Goal: Information Seeking & Learning: Compare options

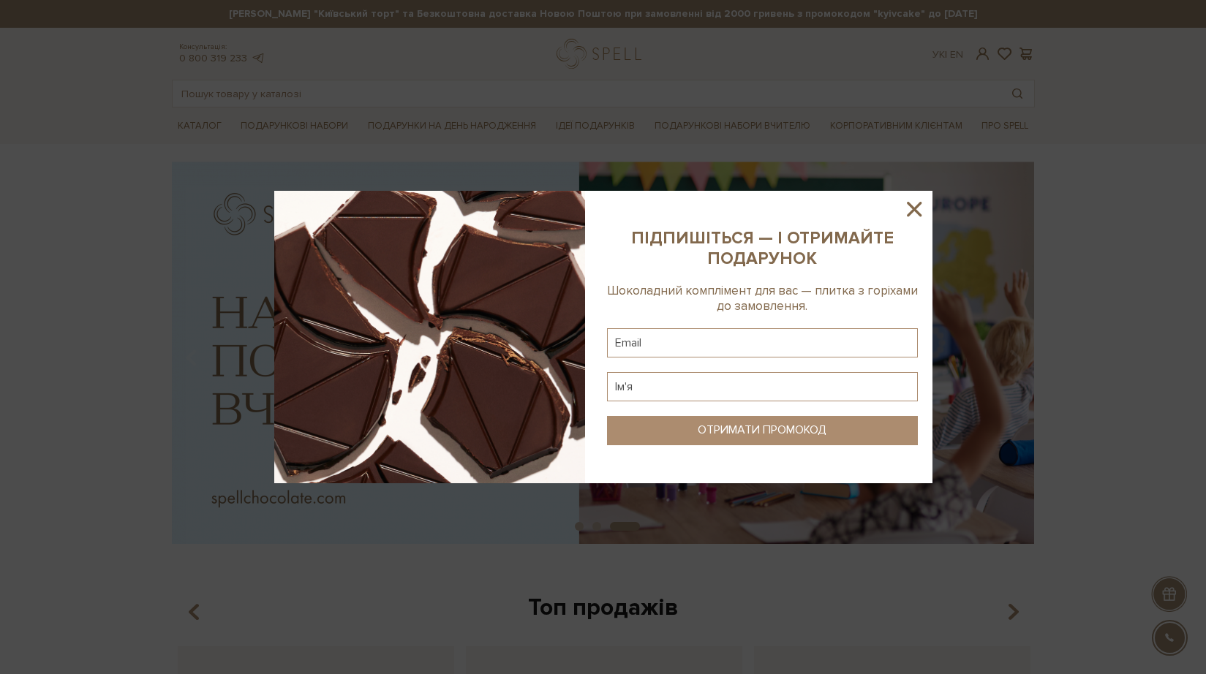
click at [907, 205] on icon at bounding box center [913, 209] width 25 height 25
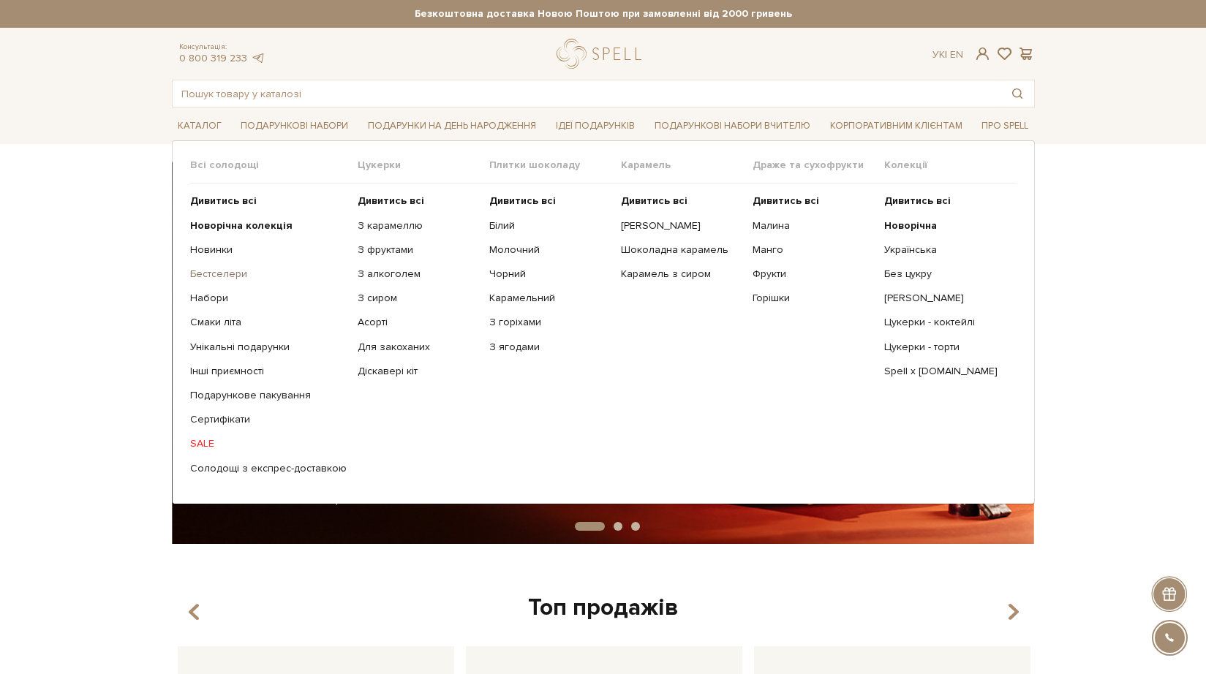
click at [219, 274] on link "Бестселери" at bounding box center [268, 274] width 156 height 13
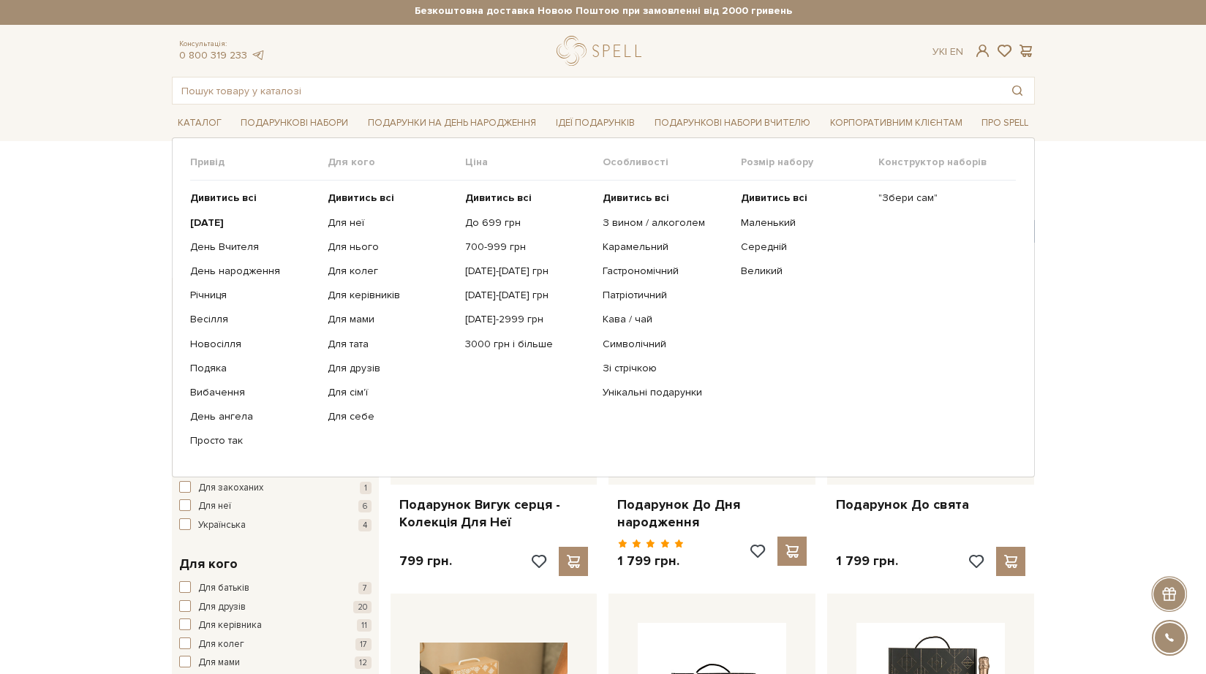
scroll to position [4, 0]
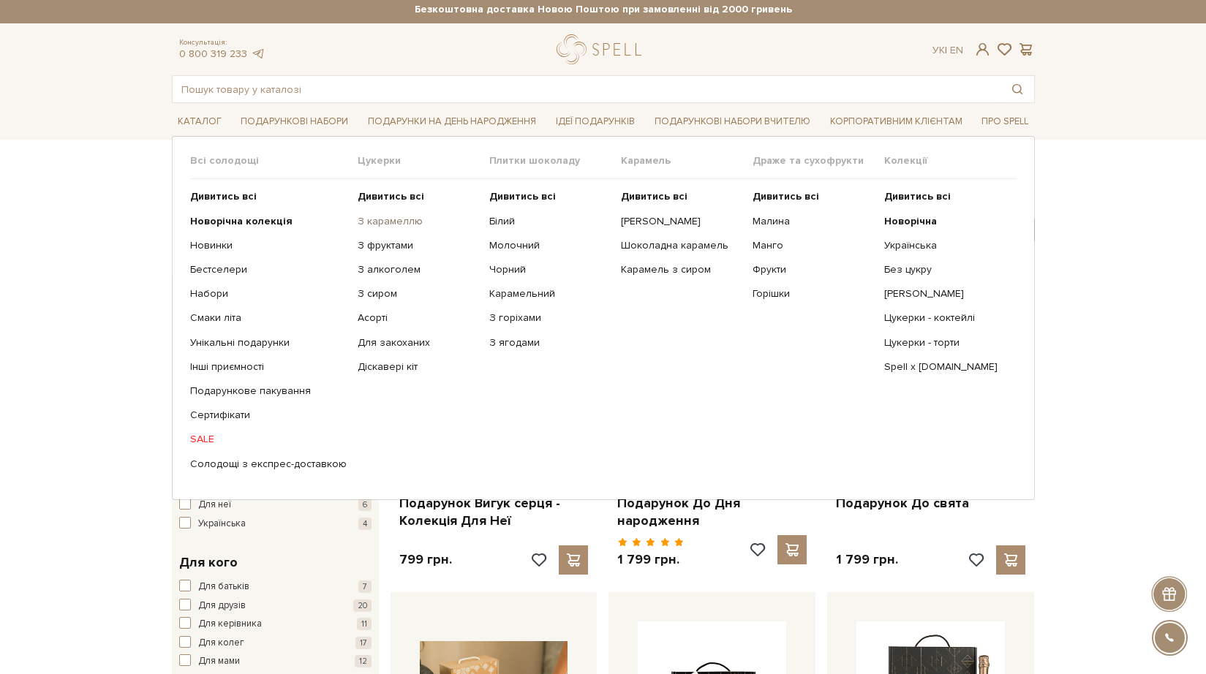
click at [398, 219] on link "З карамеллю" at bounding box center [417, 221] width 121 height 13
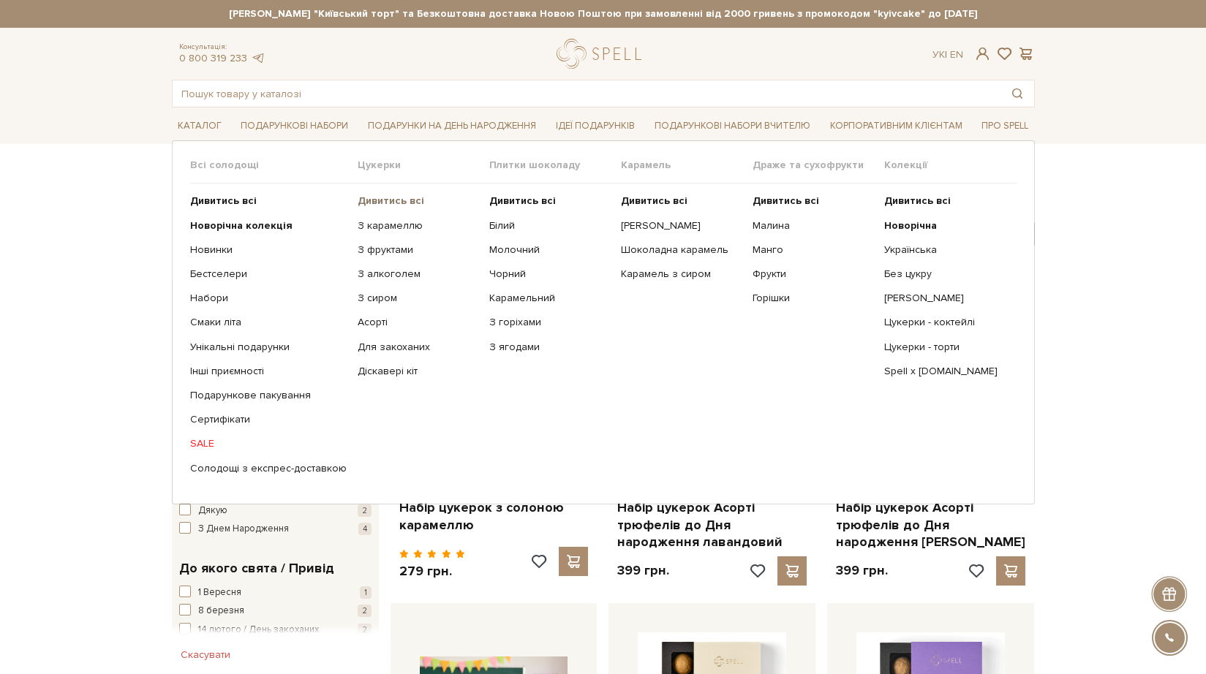
click at [402, 197] on b "Дивитись всі" at bounding box center [390, 200] width 67 height 12
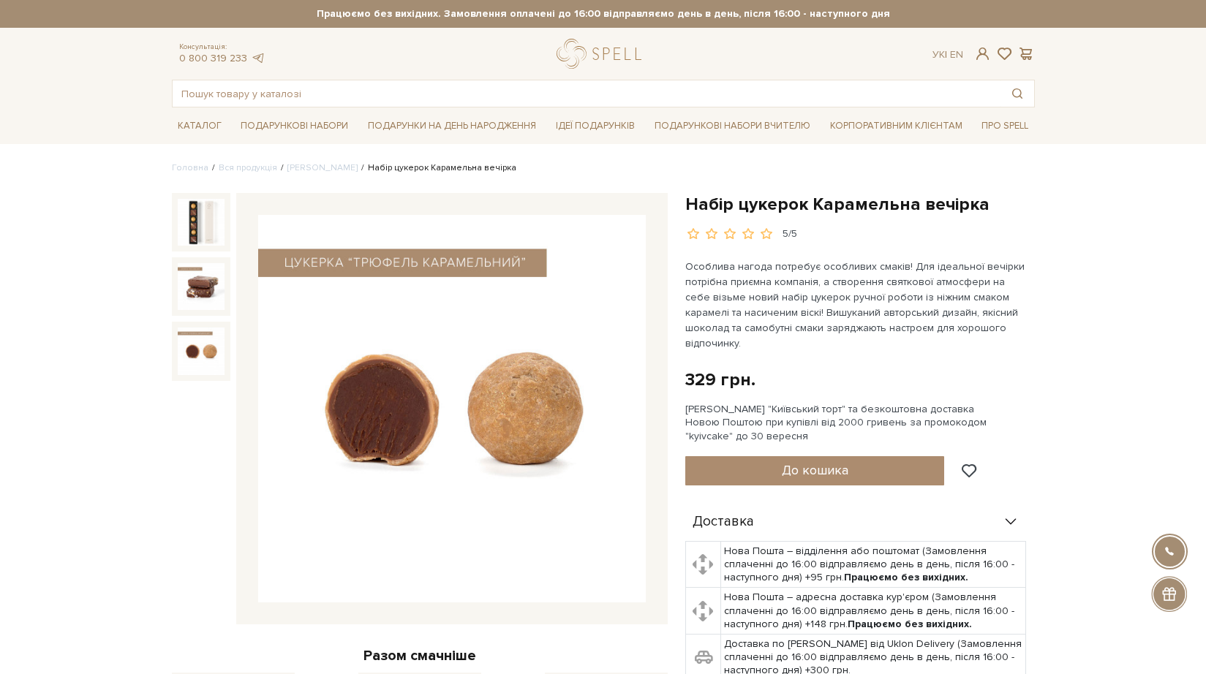
click at [194, 345] on img at bounding box center [201, 351] width 47 height 47
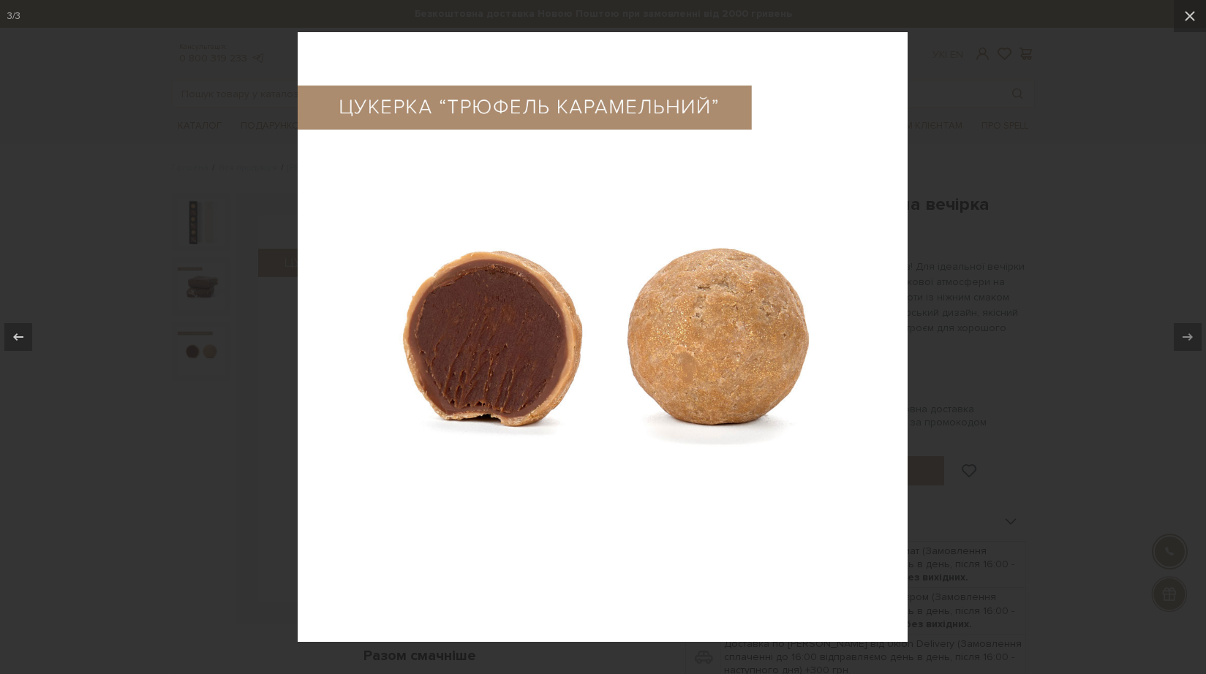
click at [1050, 173] on div at bounding box center [603, 337] width 1206 height 674
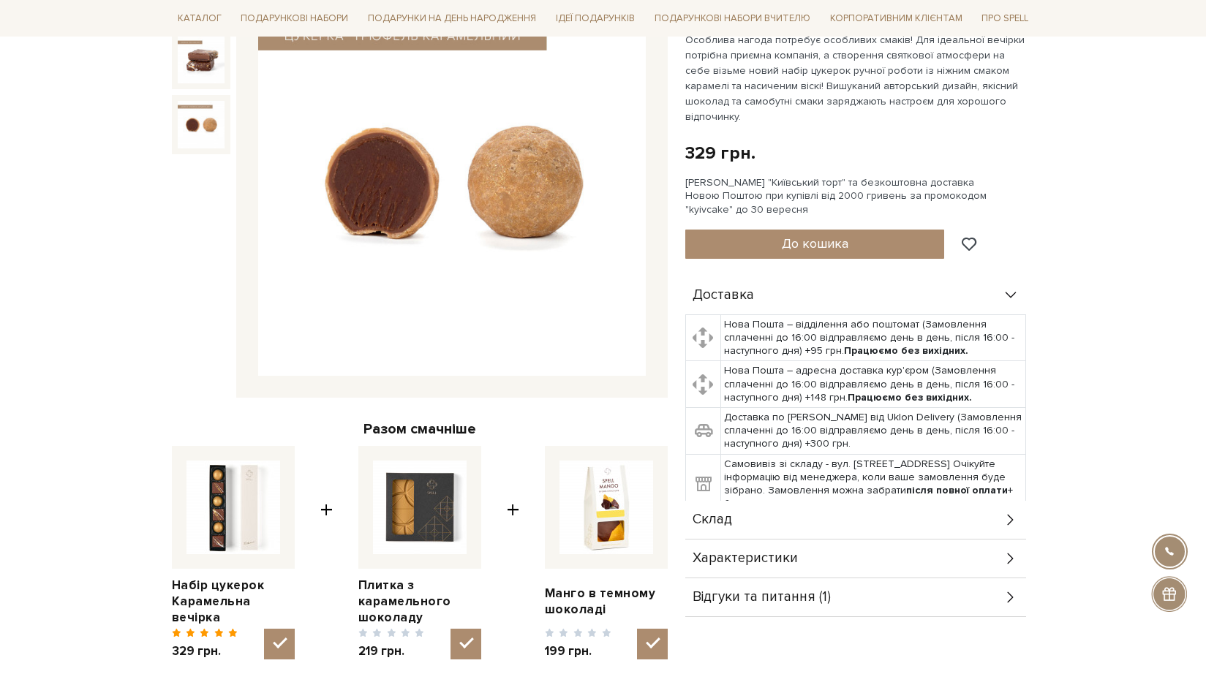
scroll to position [249, 0]
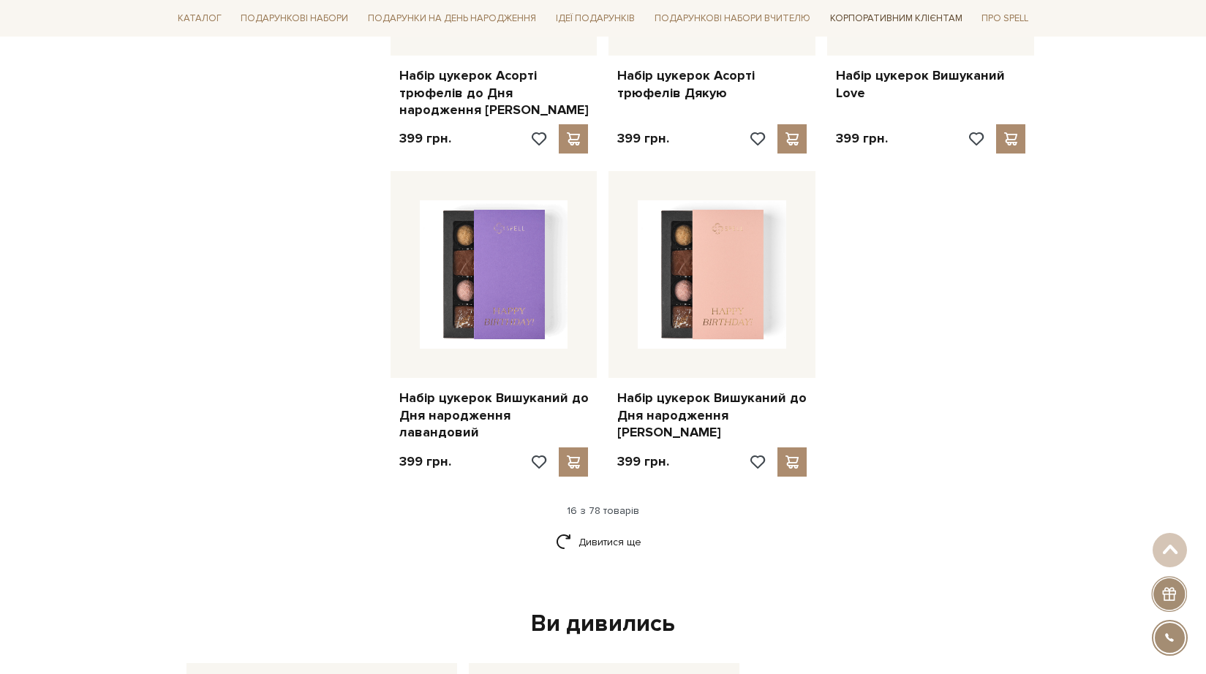
scroll to position [1719, 0]
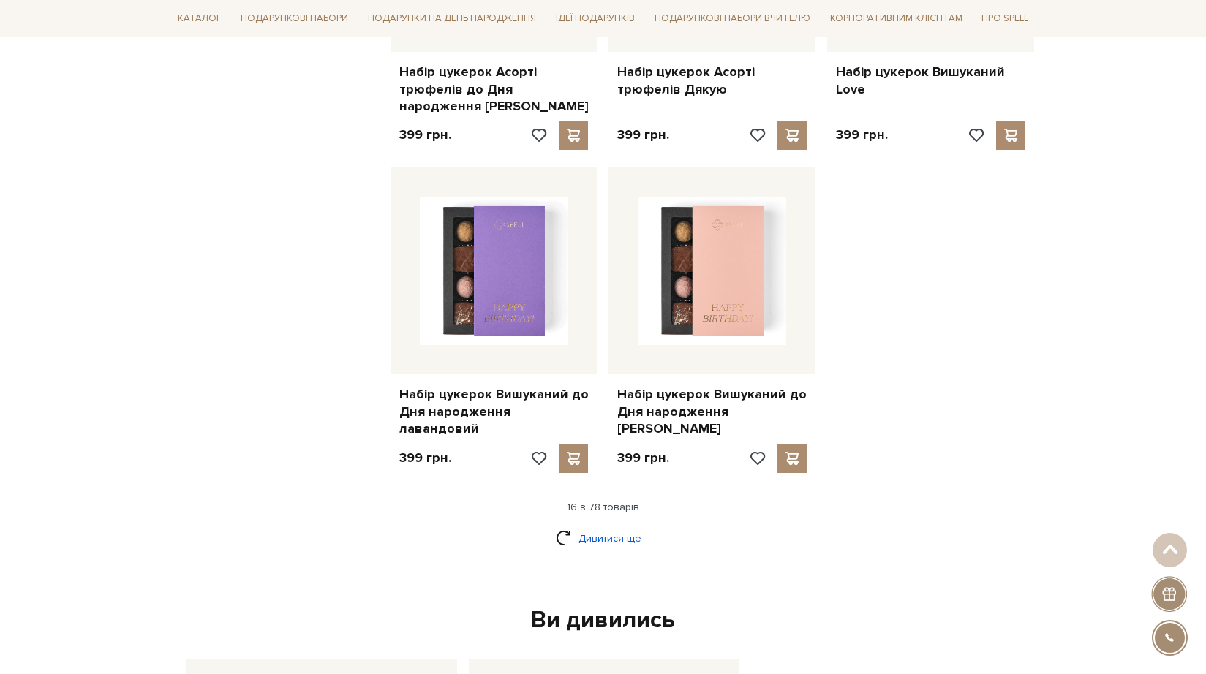
click at [578, 526] on link "Дивитися ще" at bounding box center [603, 539] width 95 height 26
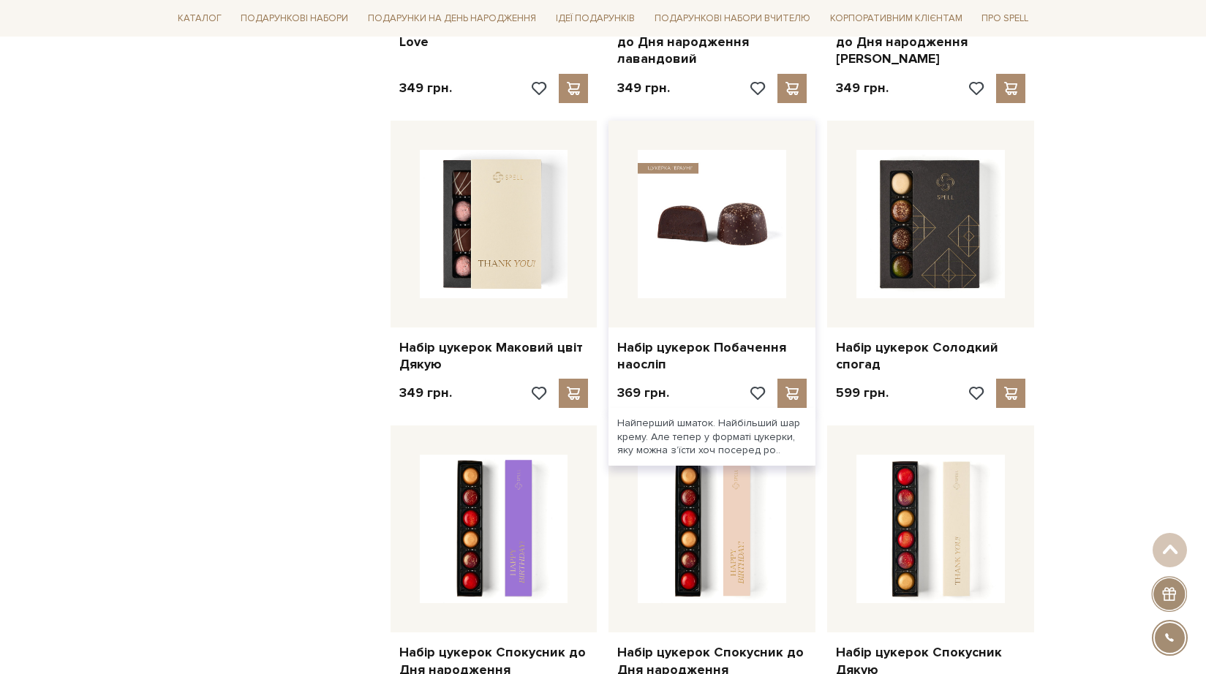
scroll to position [2671, 0]
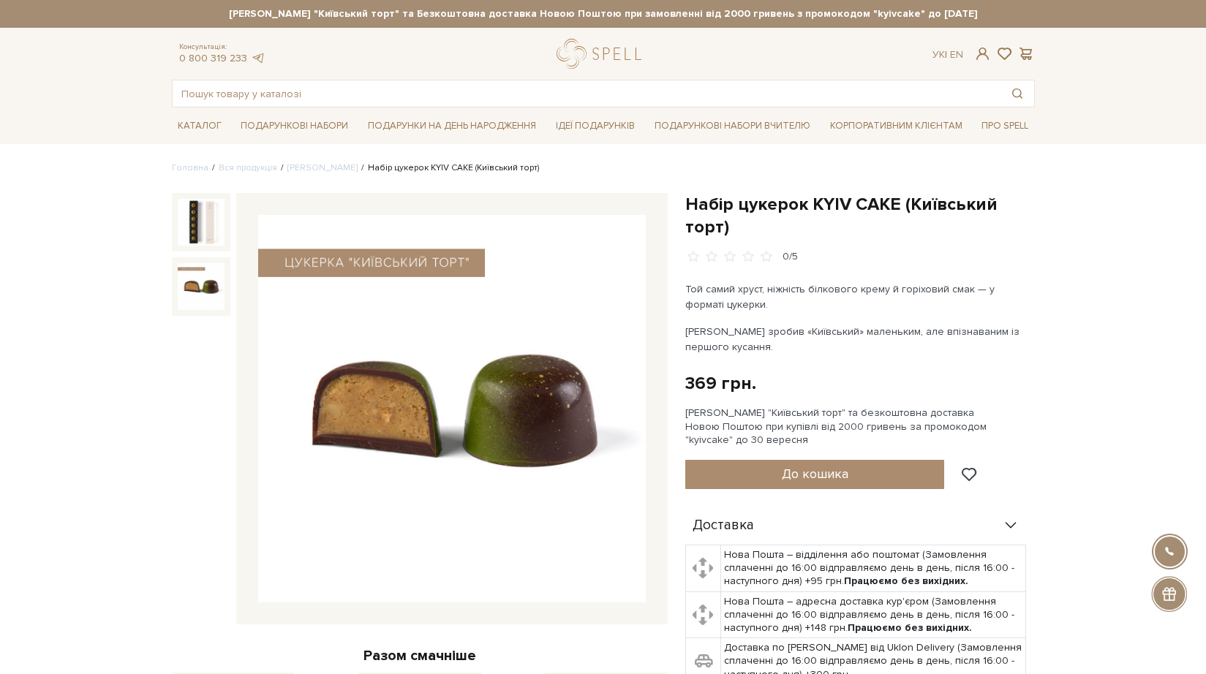
click at [223, 289] on img at bounding box center [201, 286] width 47 height 47
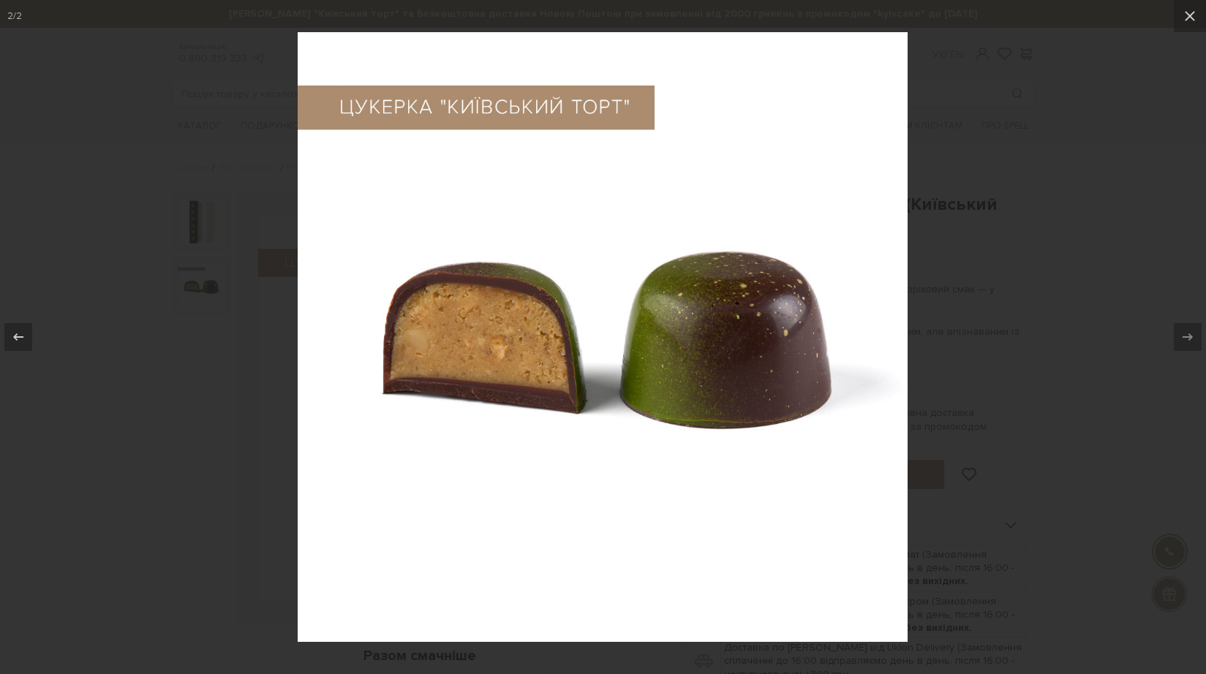
click at [1162, 222] on div at bounding box center [603, 337] width 1206 height 674
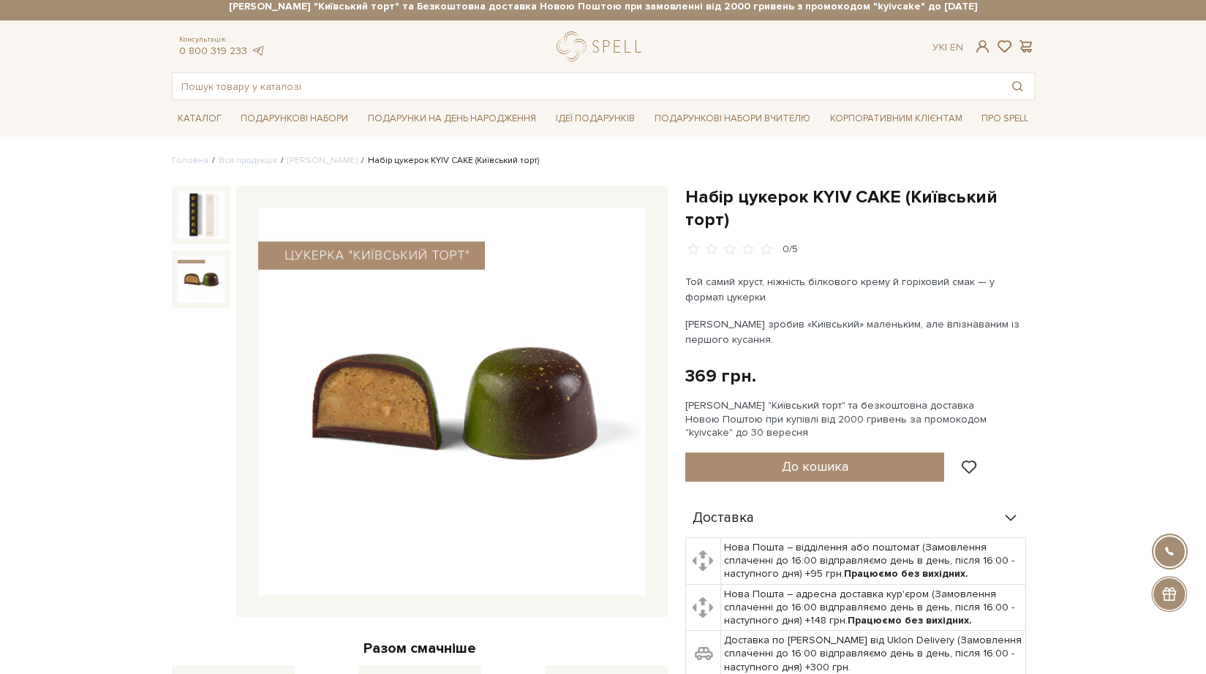
scroll to position [7, 0]
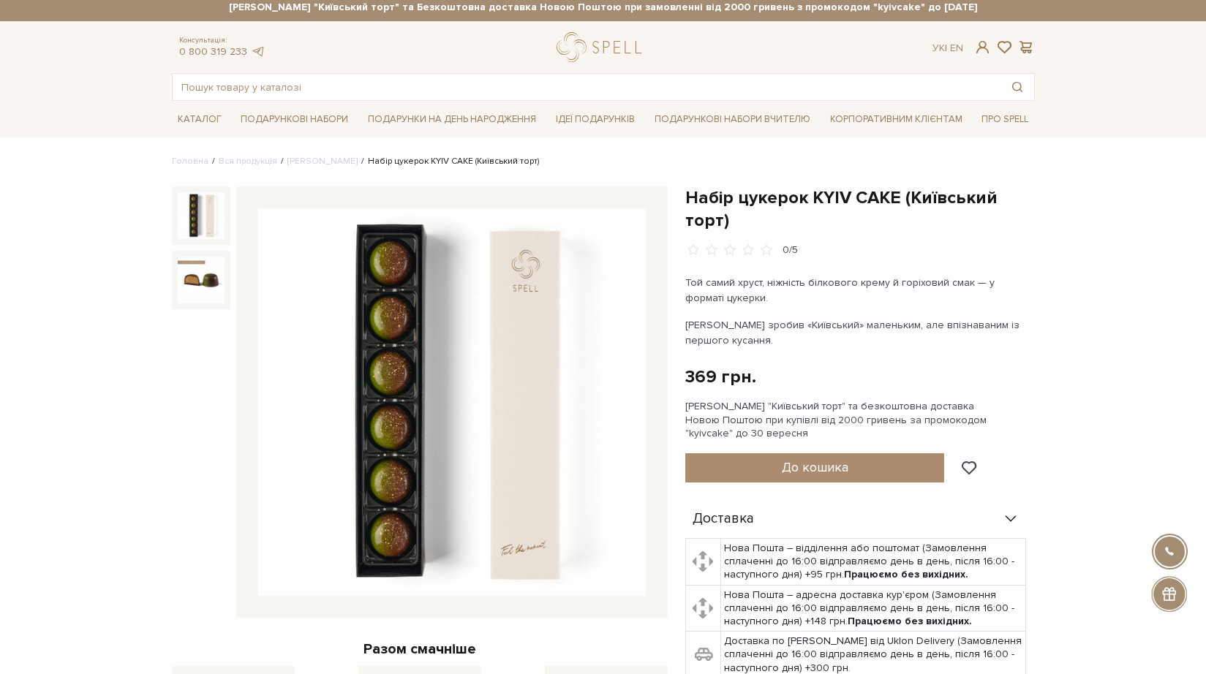
click at [205, 211] on img at bounding box center [201, 215] width 47 height 47
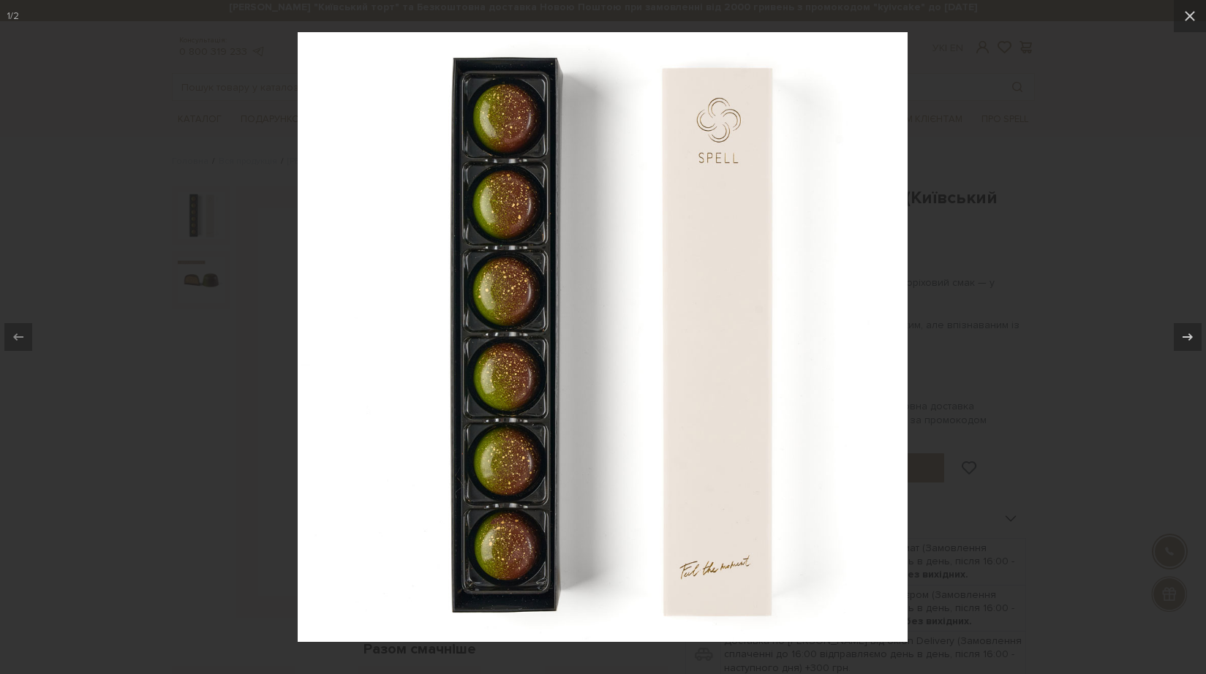
click at [1098, 216] on div at bounding box center [603, 337] width 1206 height 674
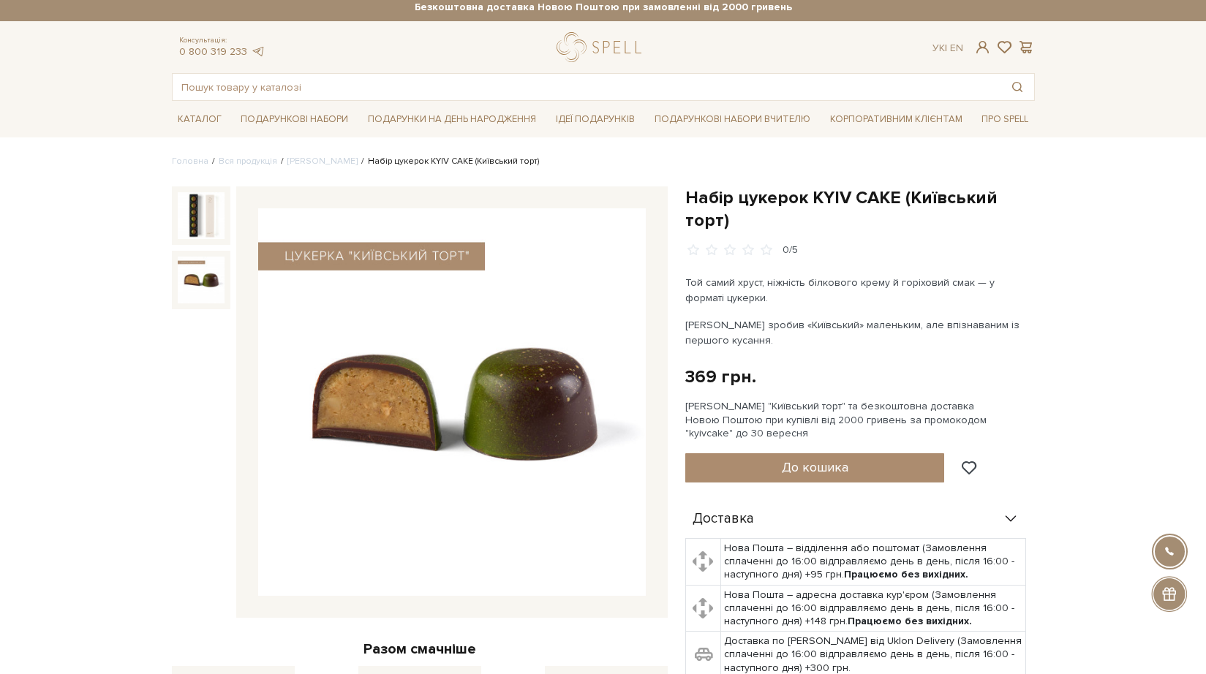
click at [210, 286] on img at bounding box center [201, 280] width 47 height 47
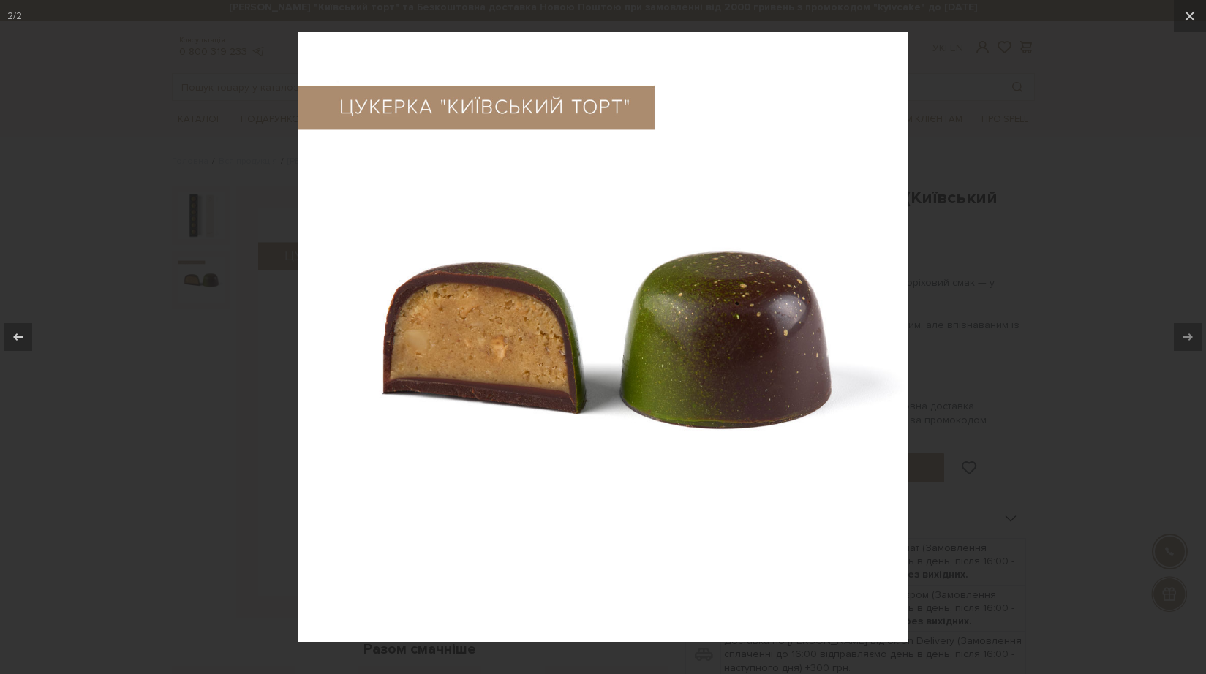
click at [1015, 189] on div at bounding box center [603, 337] width 1206 height 674
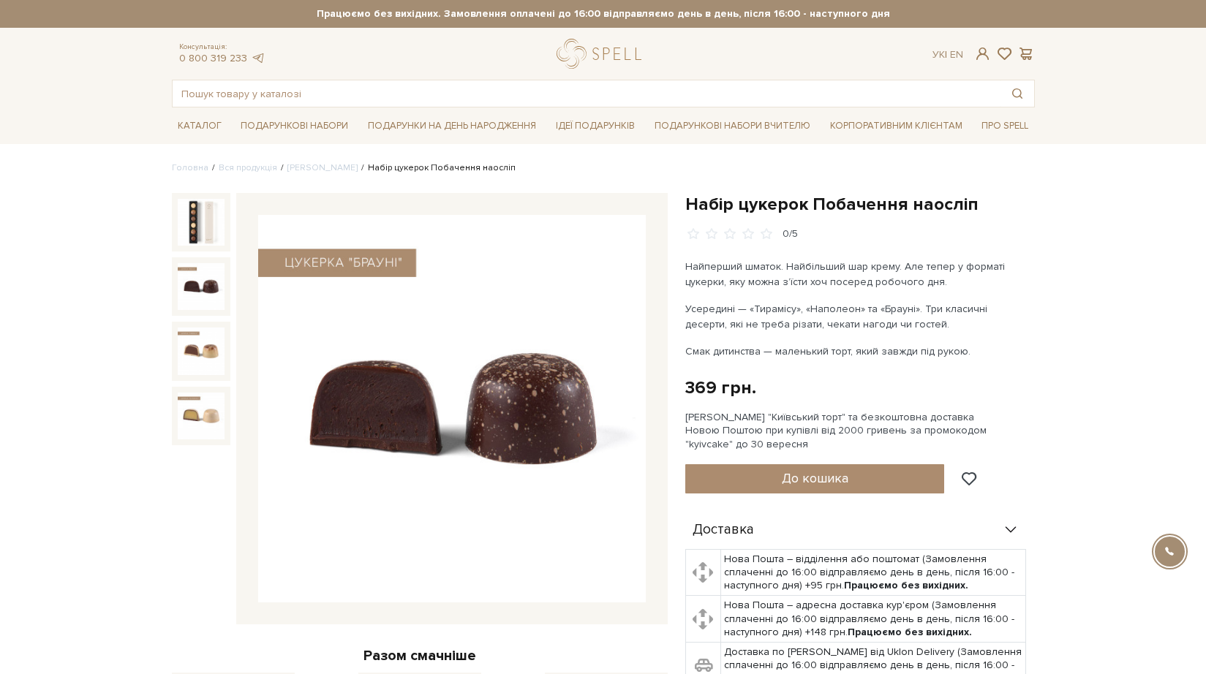
click at [509, 428] on img at bounding box center [451, 408] width 387 height 387
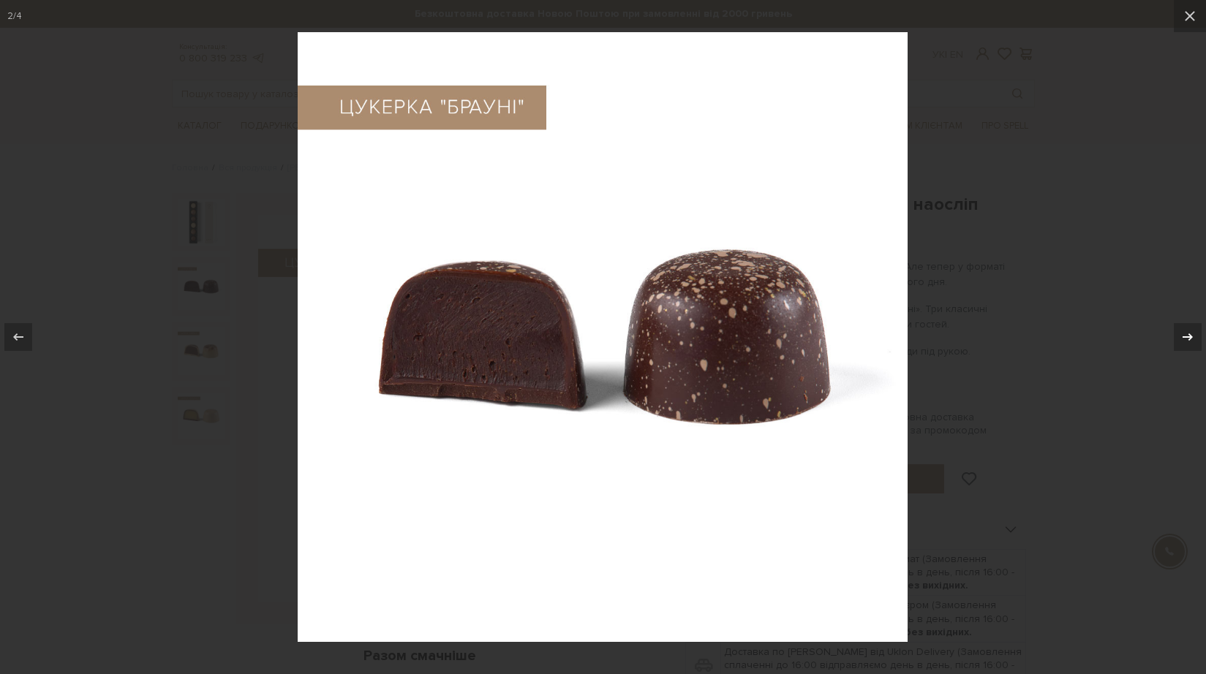
click at [1183, 344] on icon at bounding box center [1187, 337] width 18 height 18
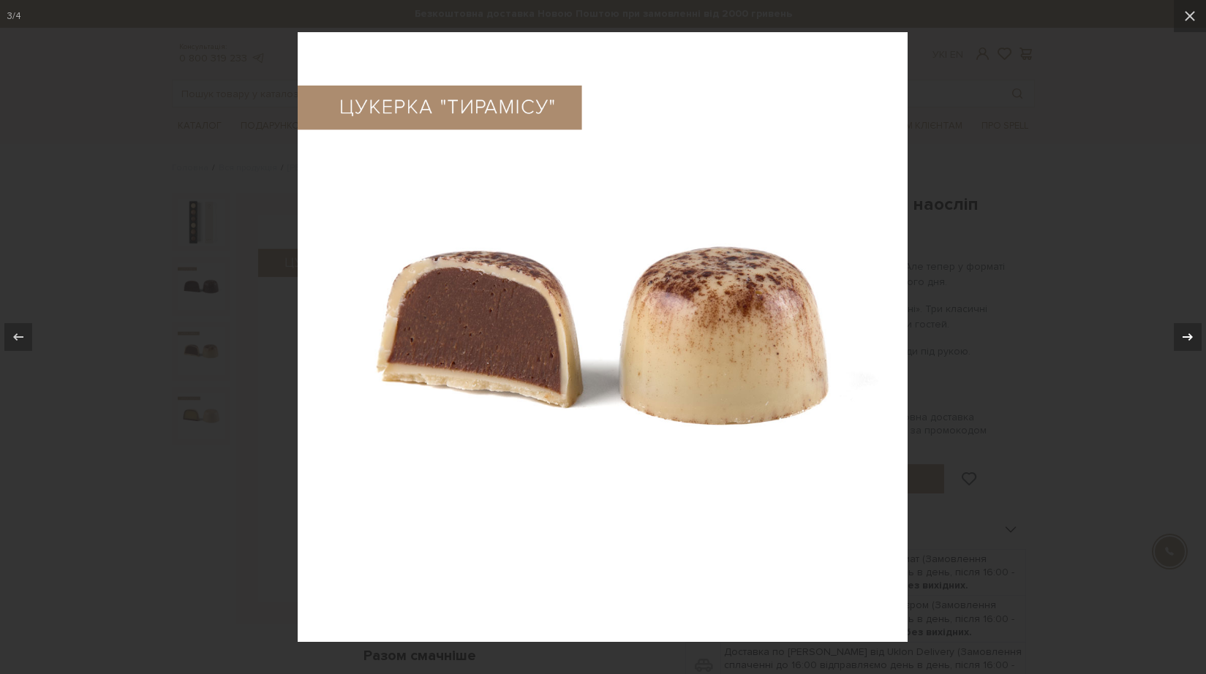
click at [1182, 345] on icon at bounding box center [1187, 337] width 18 height 18
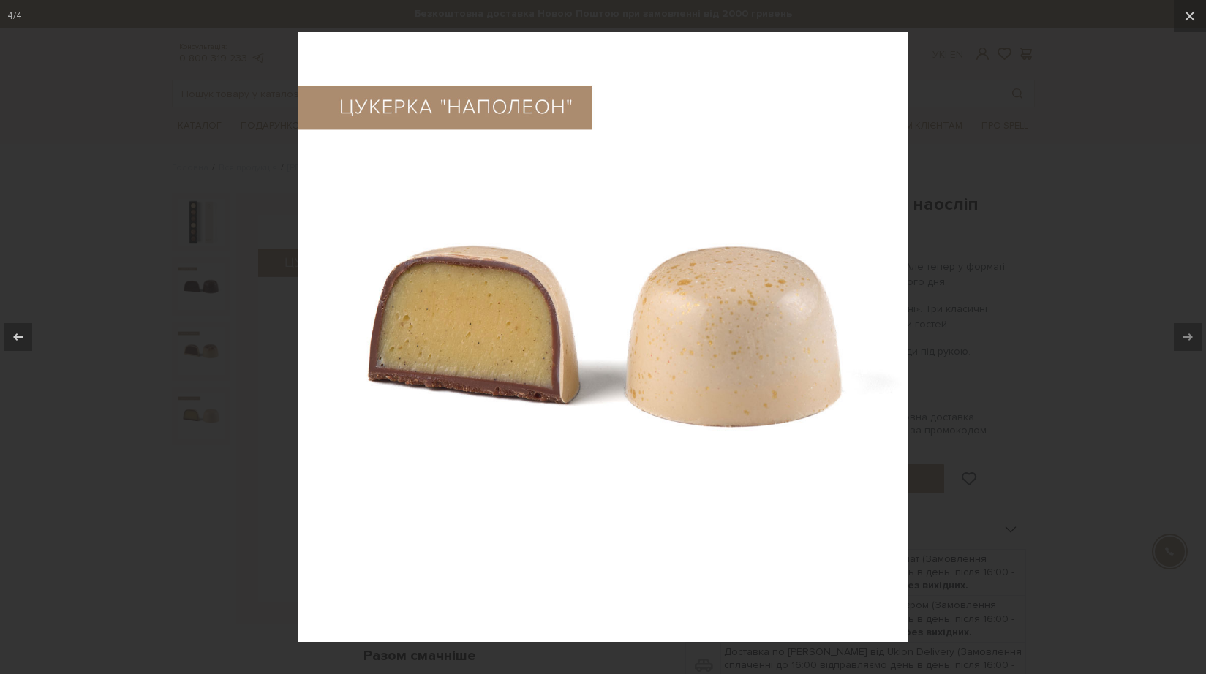
click at [1028, 368] on div at bounding box center [603, 337] width 1206 height 674
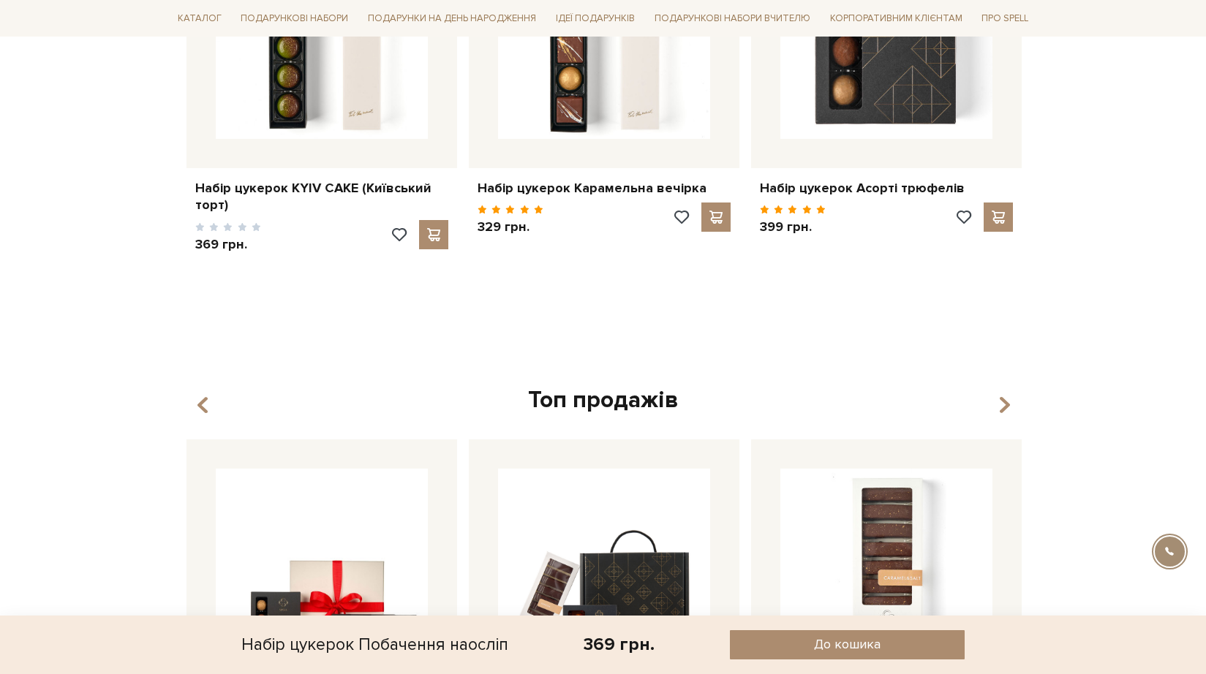
scroll to position [1224, 0]
